Goal: Information Seeking & Learning: Learn about a topic

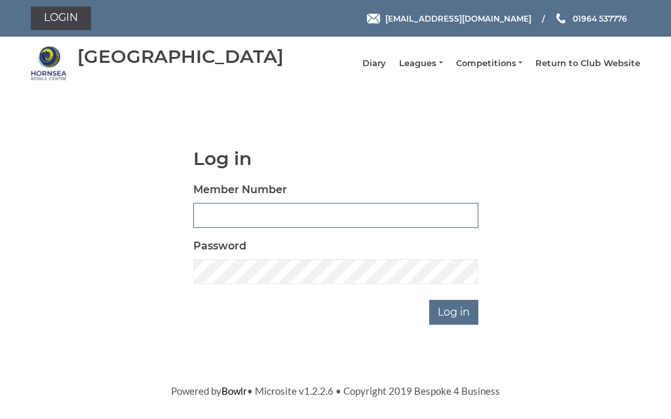
click at [304, 215] on input "Member Number" at bounding box center [335, 215] width 285 height 25
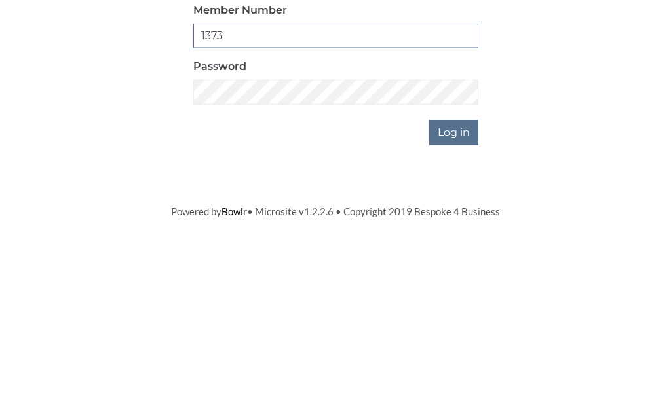
type input "1373"
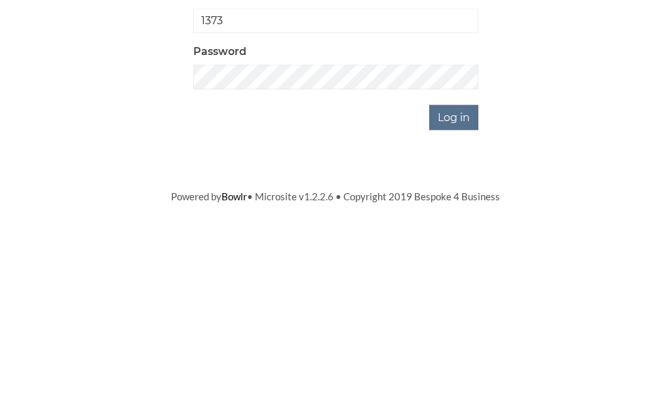
click at [459, 300] on input "Log in" at bounding box center [453, 312] width 49 height 25
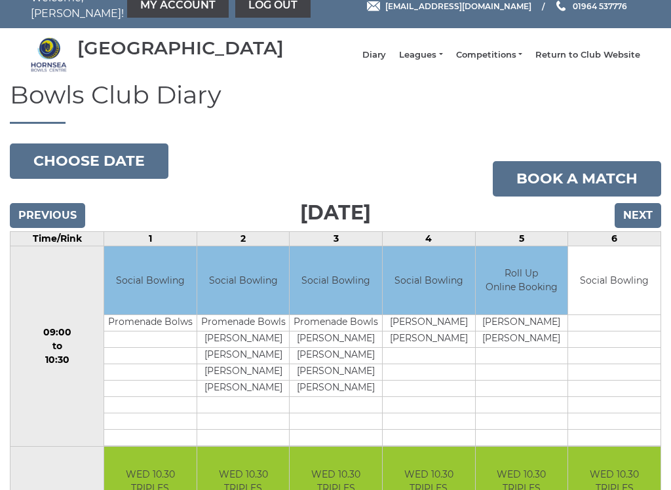
scroll to position [18, 0]
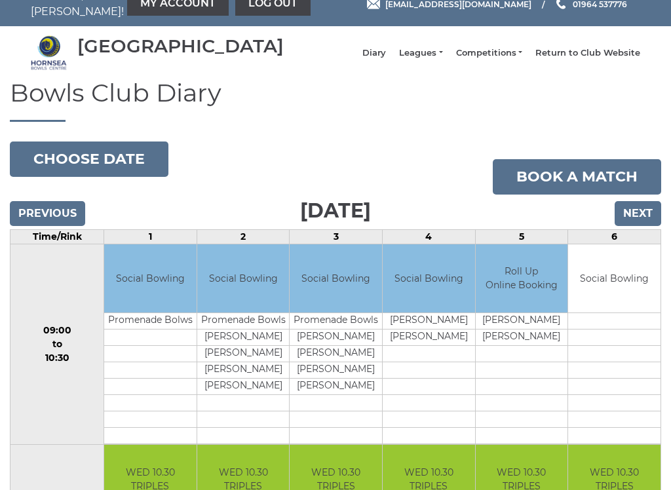
click at [643, 226] on input "Next" at bounding box center [638, 213] width 47 height 25
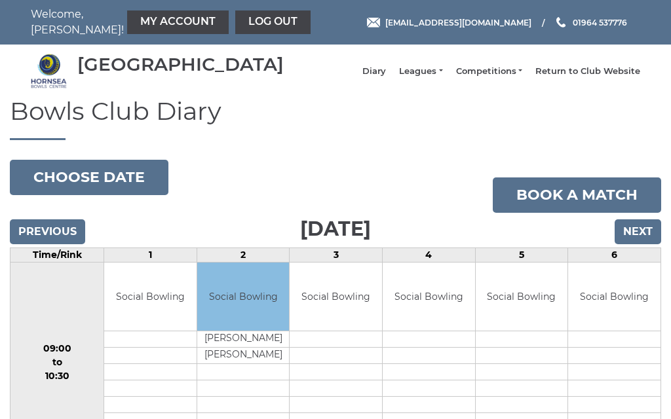
click at [143, 22] on link "My Account" at bounding box center [178, 22] width 102 height 24
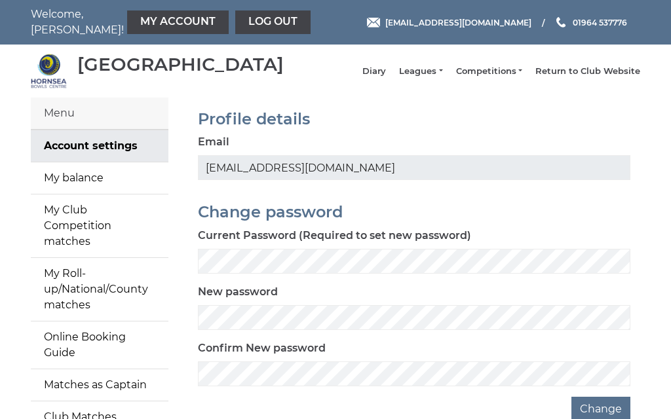
click at [79, 185] on link "My balance" at bounding box center [100, 177] width 138 height 31
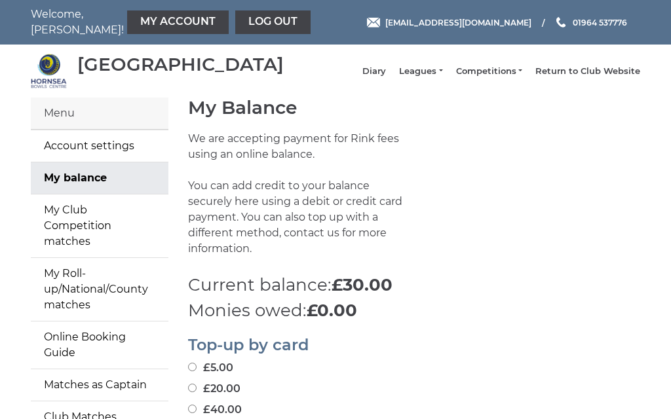
click at [109, 121] on div "Menu" at bounding box center [100, 114] width 138 height 32
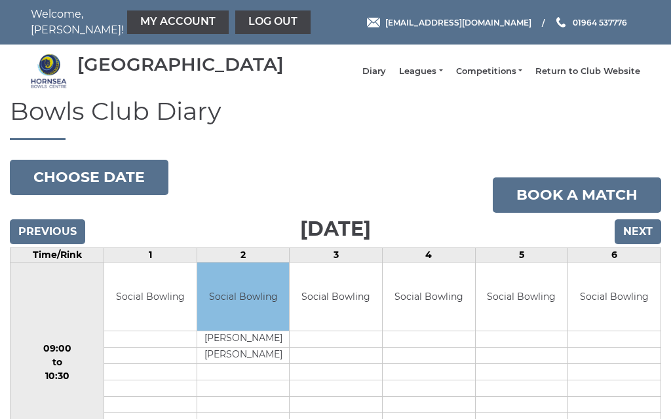
click at [442, 77] on link "Leagues" at bounding box center [420, 72] width 43 height 12
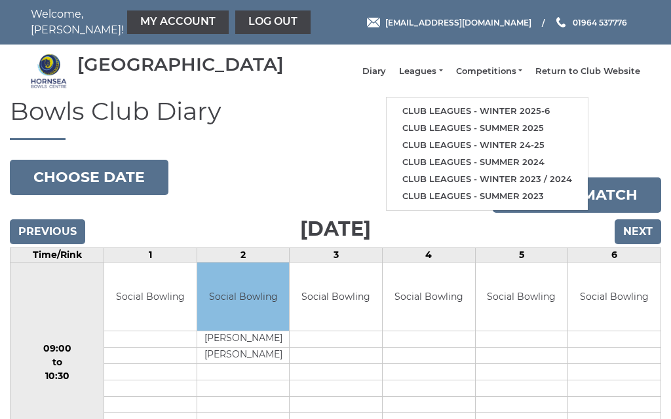
click at [536, 120] on link "Club leagues - Winter 2025-6" at bounding box center [487, 111] width 201 height 17
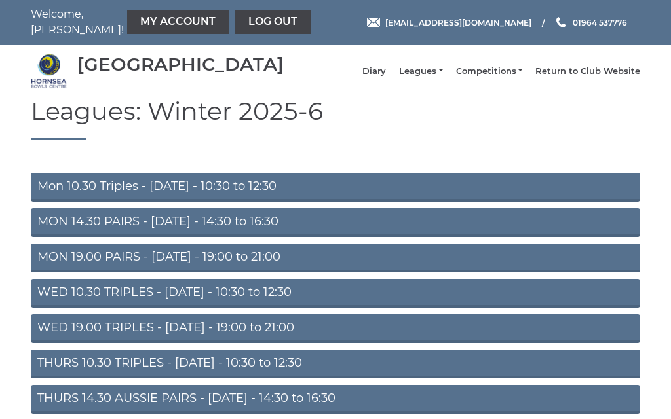
click at [213, 305] on link "WED 10.30 TRIPLES - Wednesday - 10:30 to 12:30" at bounding box center [335, 293] width 609 height 29
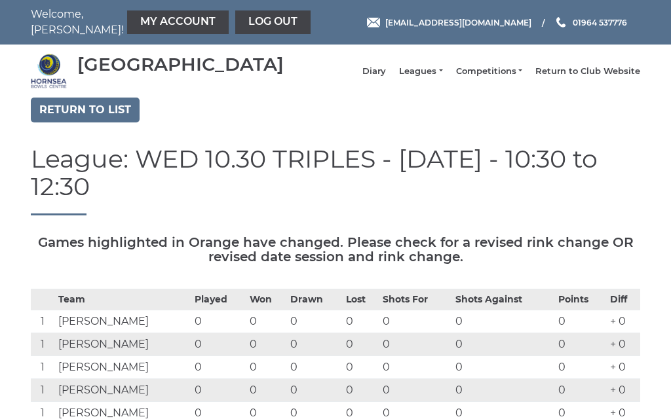
click at [241, 30] on link "Log out" at bounding box center [272, 22] width 75 height 24
